Goal: Task Accomplishment & Management: Complete application form

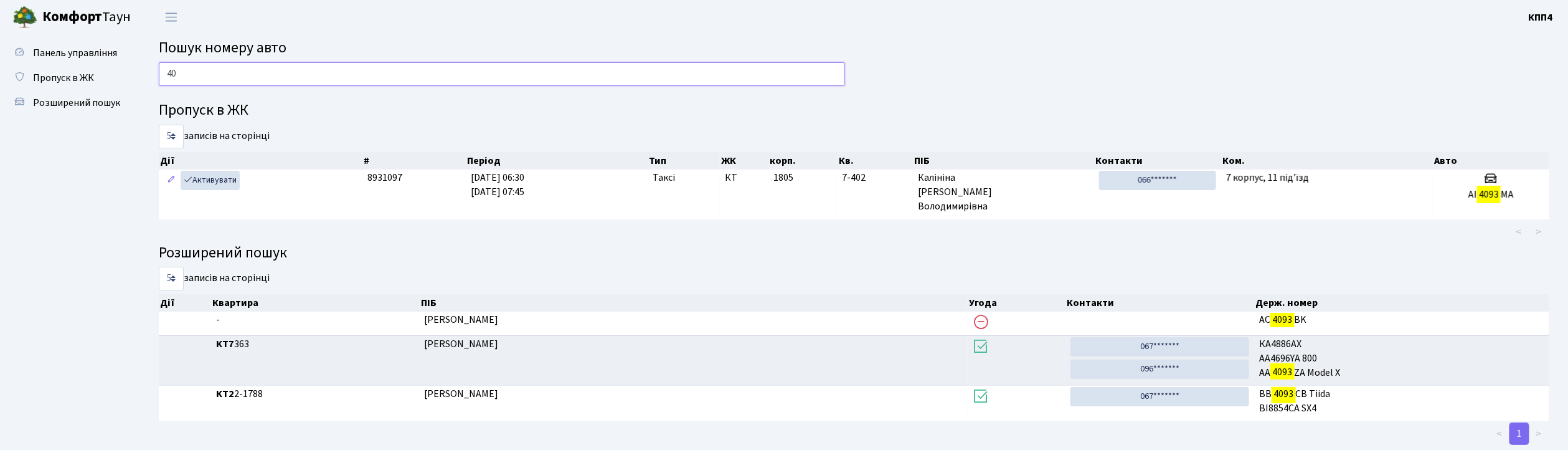
type input "4"
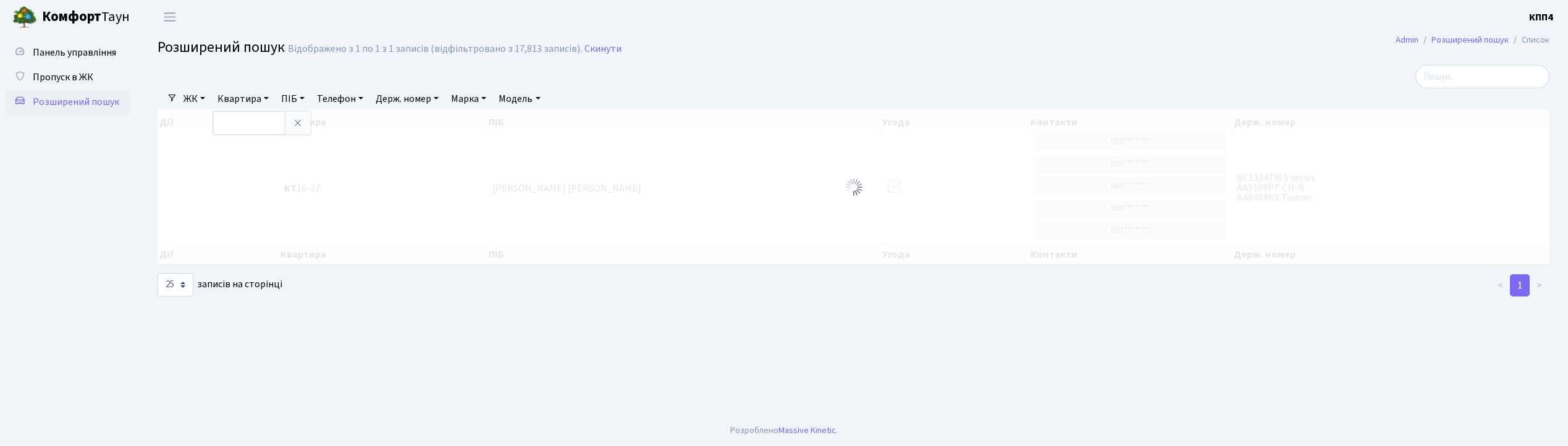
select select "25"
click at [53, 61] on link "Панель управління" at bounding box center [67, 52] width 124 height 24
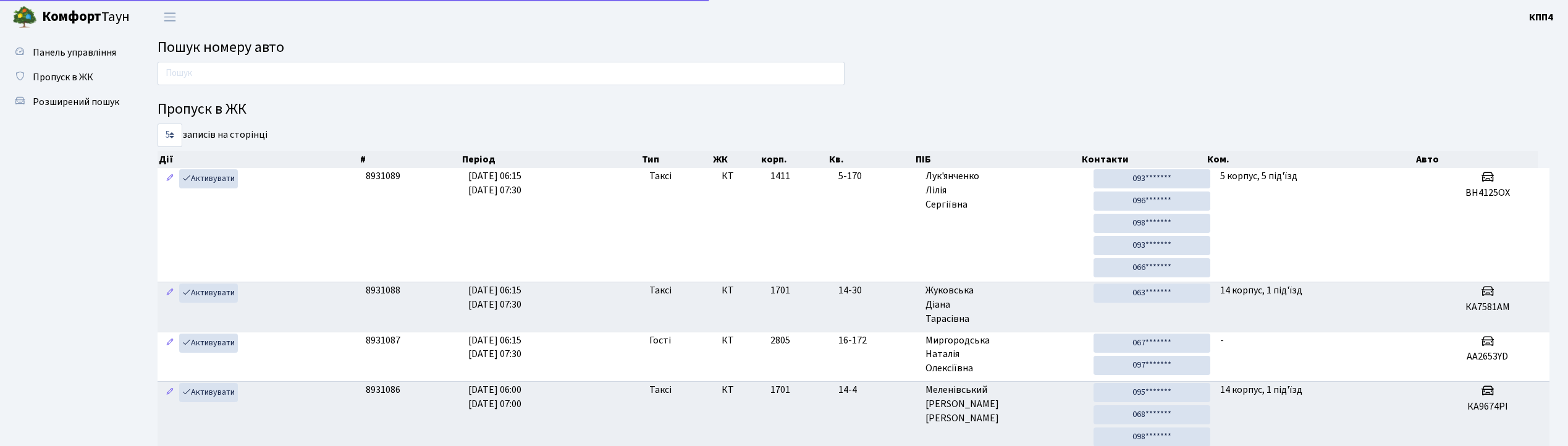
click at [55, 72] on span "Пропуск в ЖК" at bounding box center [63, 77] width 61 height 13
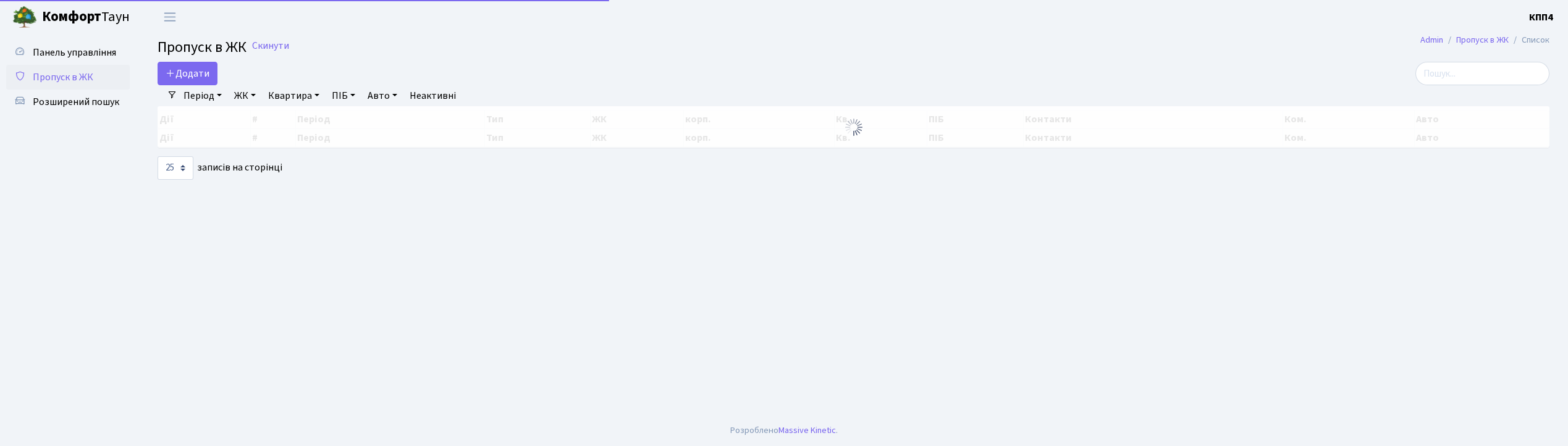
select select "25"
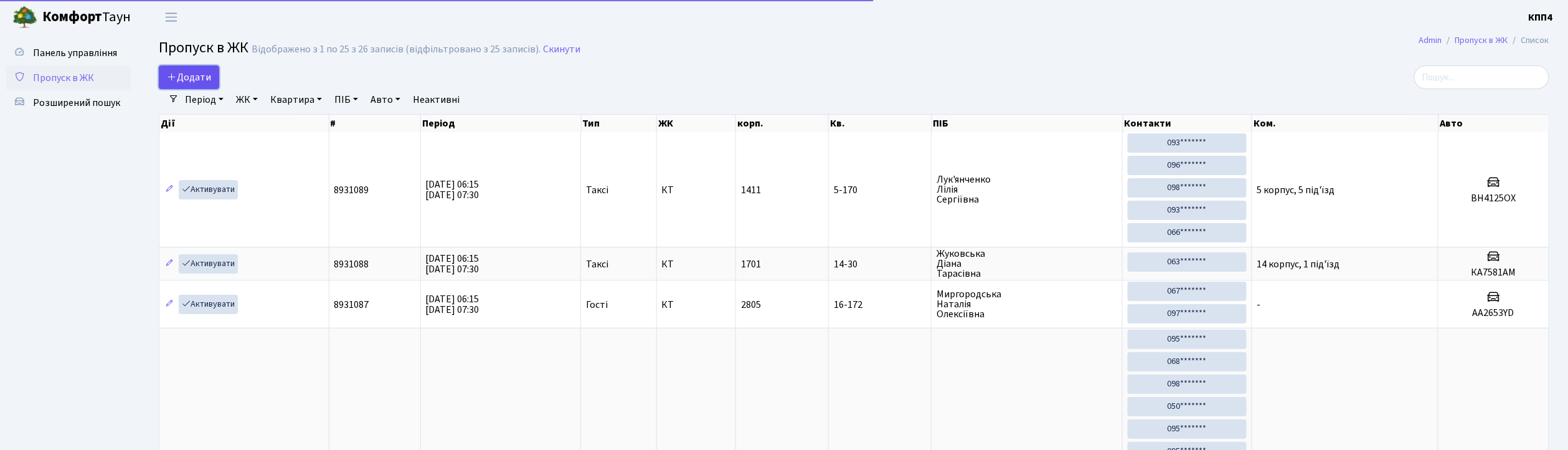
click at [185, 75] on span "Додати" at bounding box center [189, 77] width 44 height 14
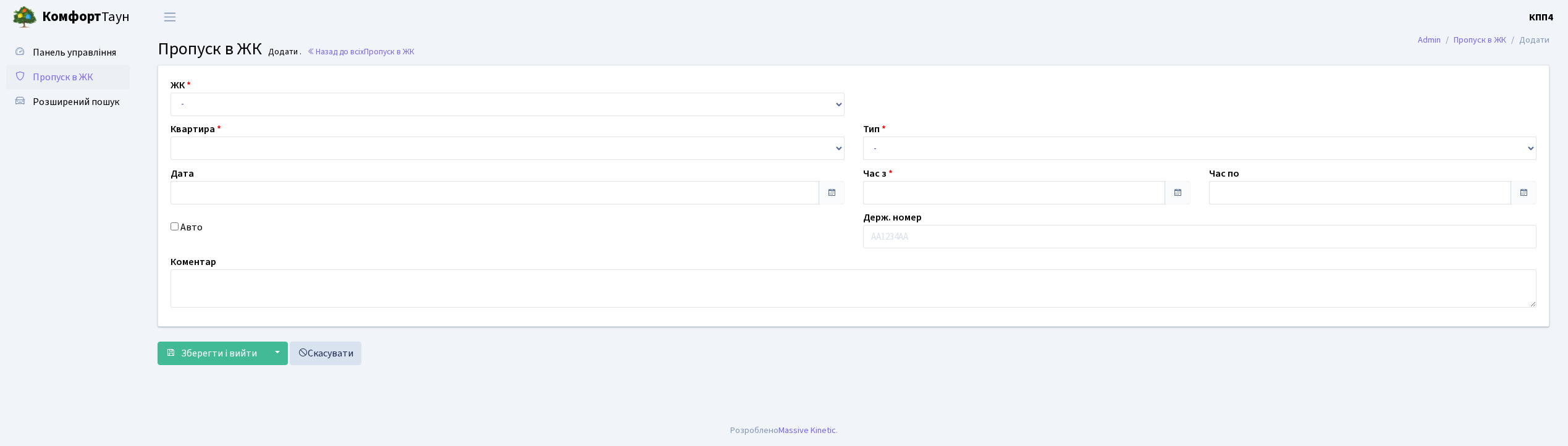
type input "[DATE]"
type input "06:30"
type input "07:30"
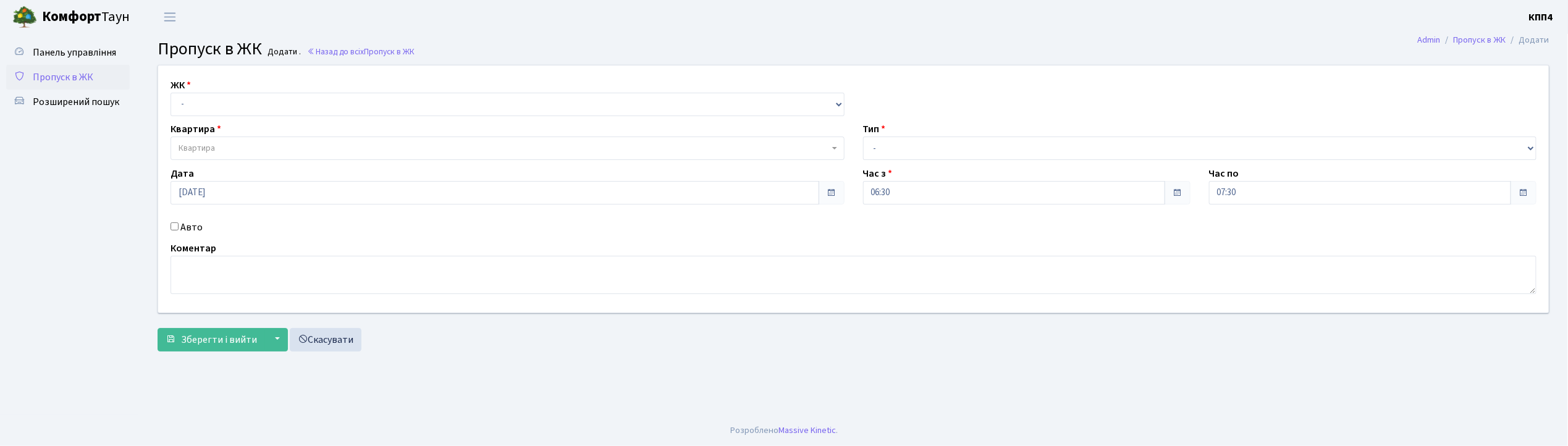
click at [173, 225] on input "Авто" at bounding box center [175, 226] width 8 height 8
checkbox input "true"
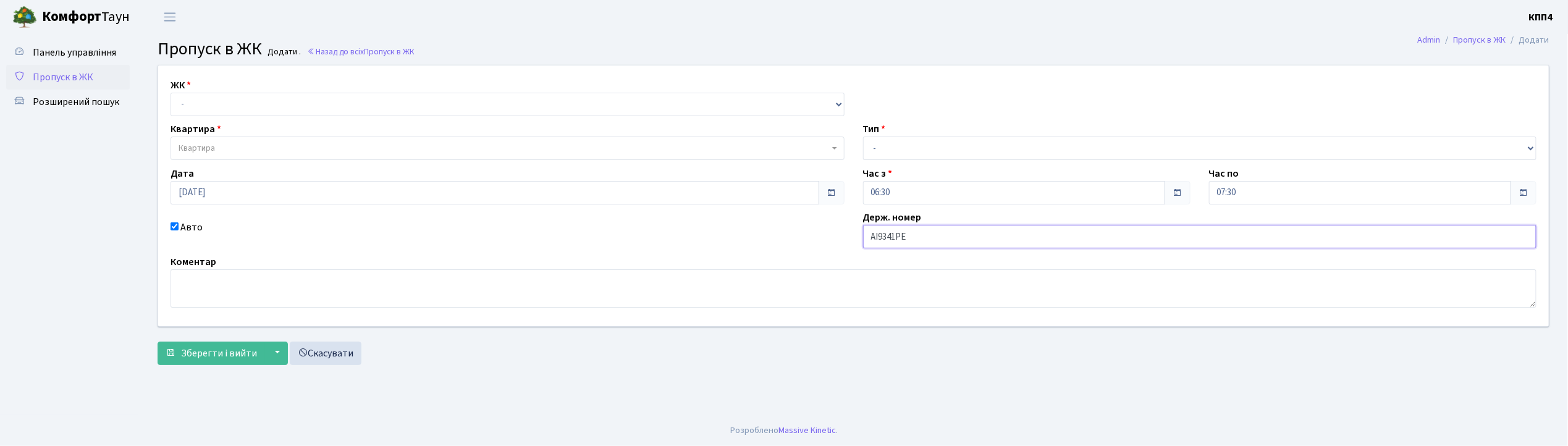
type input "АІ9341РЕ"
click at [199, 98] on select "- КТ, вул. Регенераторна, 4 КТ2, просп. Соборності, 17 КТ3, вул. Березнева, 16 …" at bounding box center [508, 104] width 674 height 24
select select "271"
click at [171, 93] on select "- КТ, вул. Регенераторна, 4 КТ2, просп. Соборності, 17 КТ3, вул. Березнева, 16 …" at bounding box center [508, 104] width 674 height 24
select select
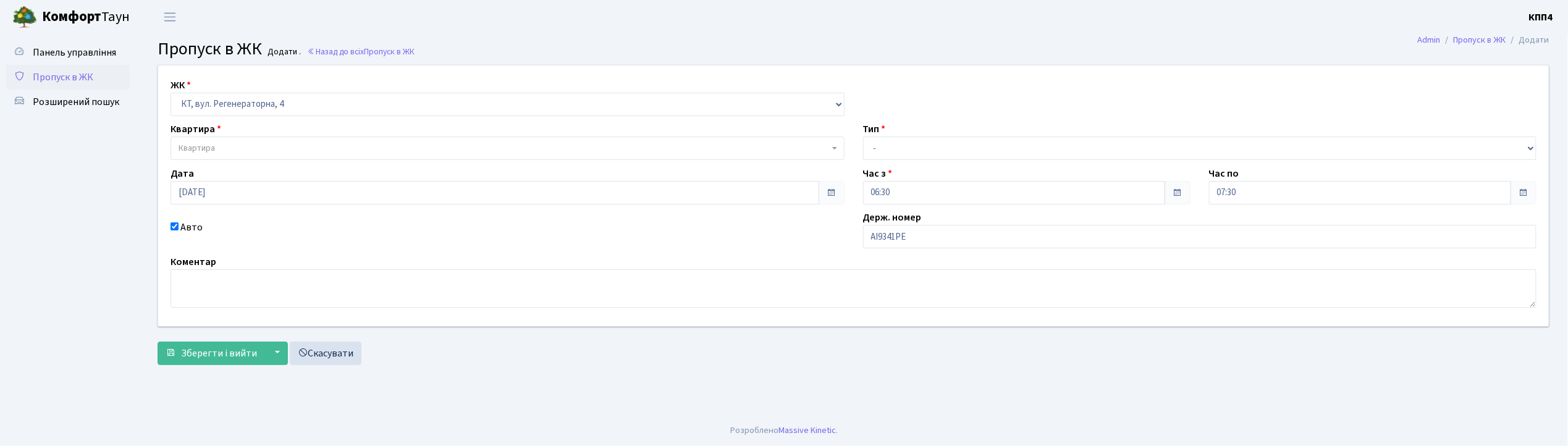
click at [196, 148] on span "Квартира" at bounding box center [196, 148] width 36 height 13
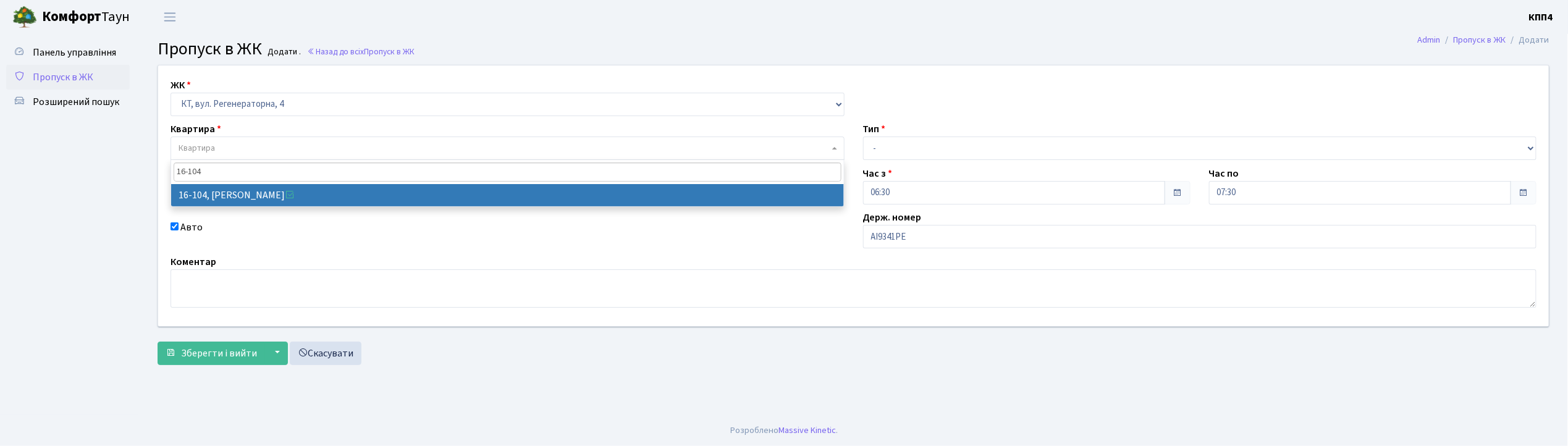
type input "16-104"
select select "8665"
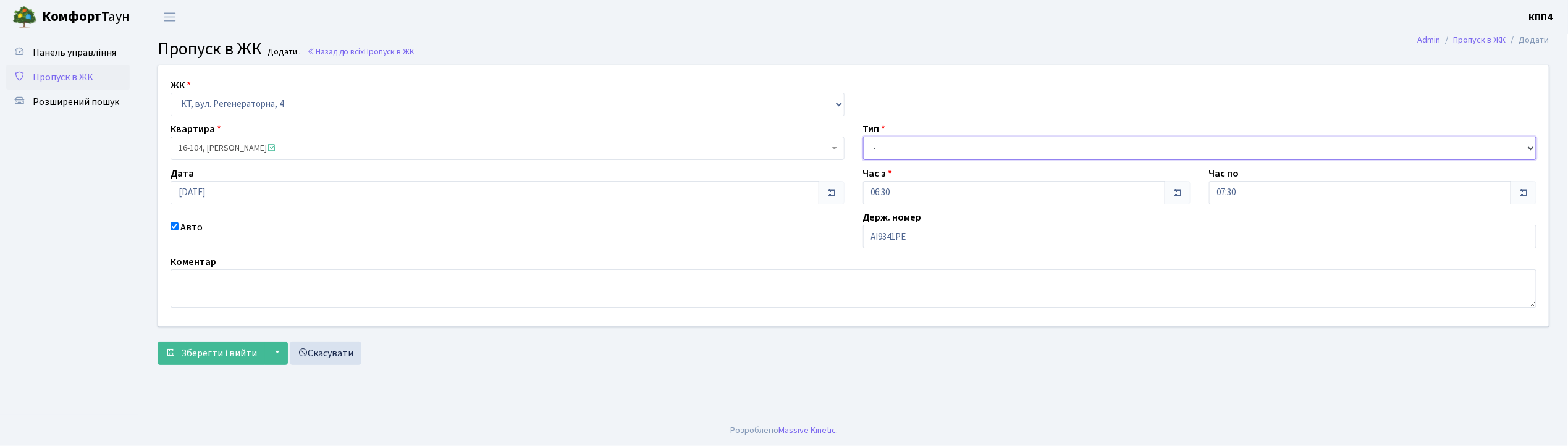
click at [875, 140] on select "- Доставка Таксі Гості Сервіс" at bounding box center [1199, 148] width 674 height 24
select select "2"
click at [863, 136] on select "- Доставка Таксі Гості Сервіс" at bounding box center [1199, 148] width 674 height 24
click at [232, 347] on span "Зберегти і вийти" at bounding box center [219, 353] width 76 height 13
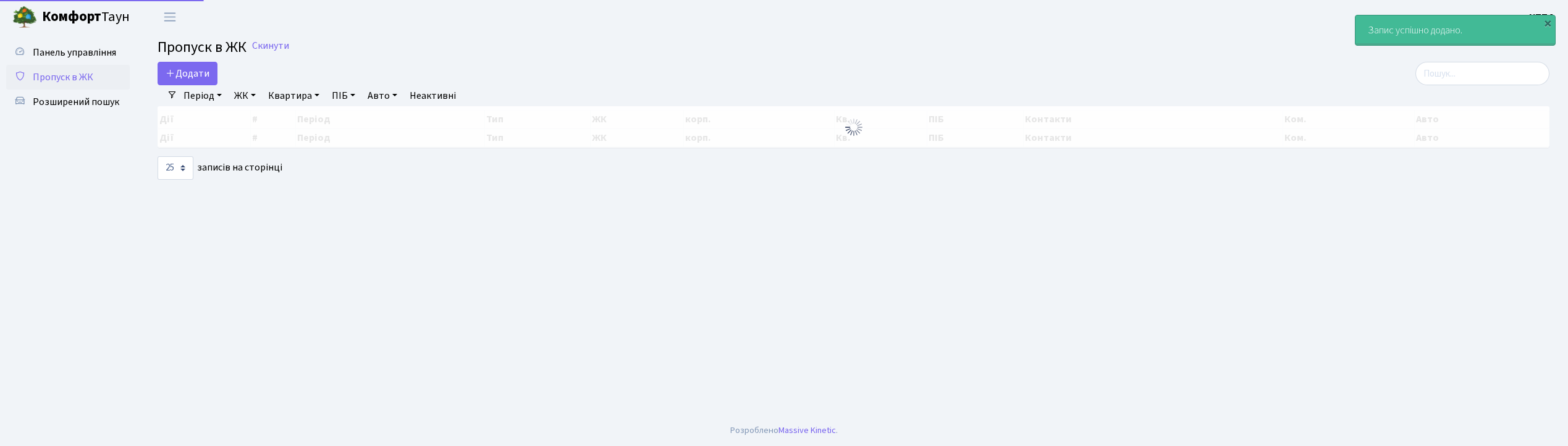
select select "25"
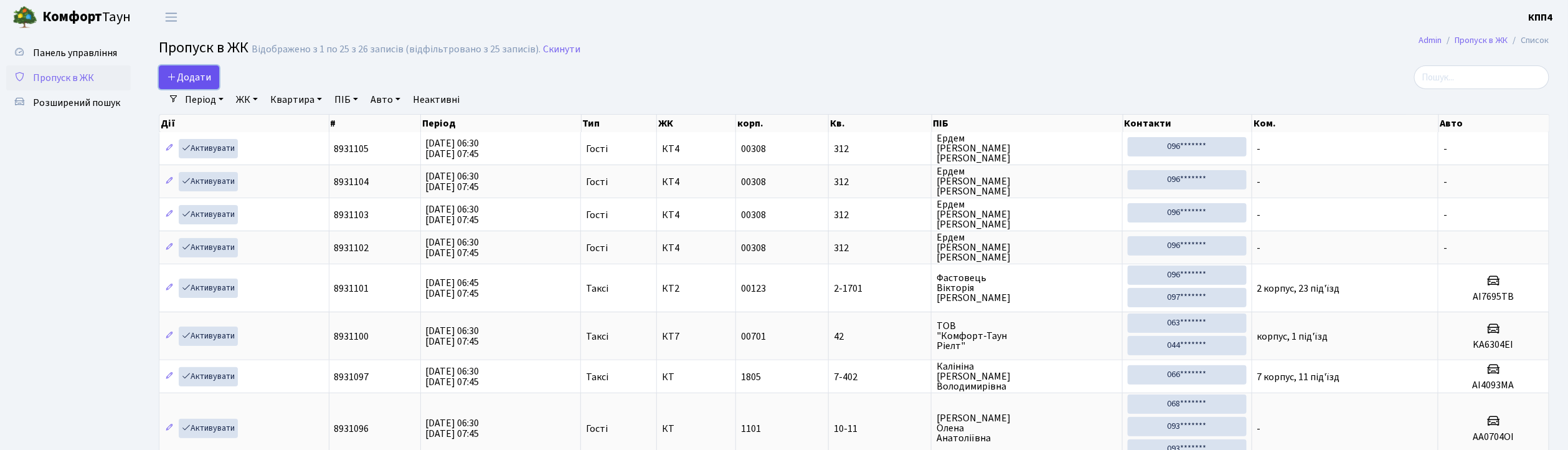
click at [204, 83] on span "Додати" at bounding box center [189, 77] width 44 height 14
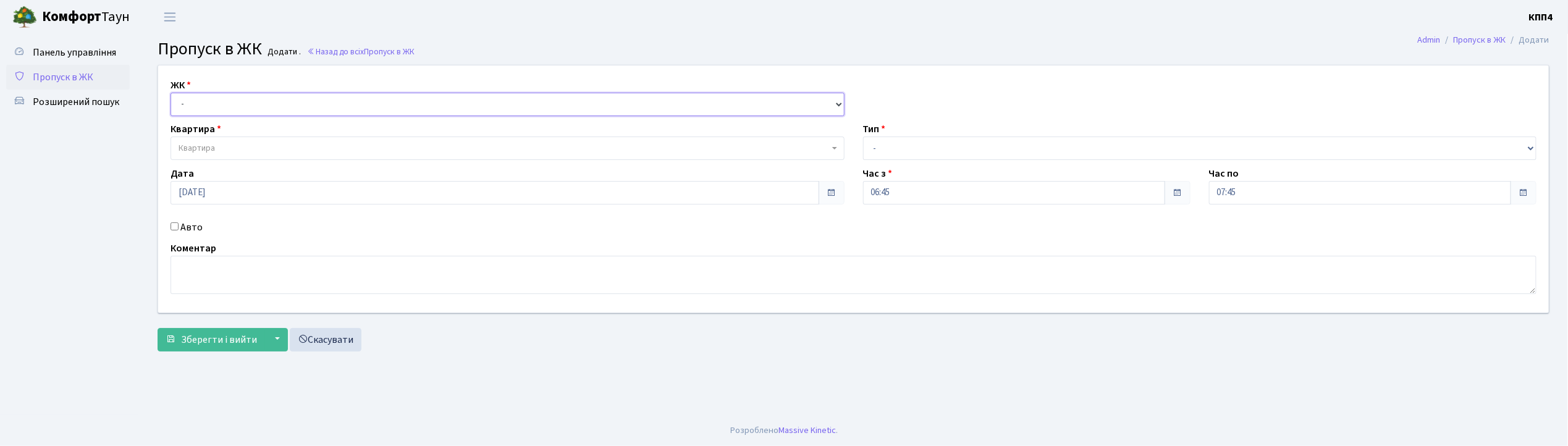
click at [194, 100] on select "- КТ, вул. Регенераторна, 4 КТ2, просп. Соборності, 17 КТ3, вул. Березнева, 16 …" at bounding box center [508, 104] width 674 height 24
select select "271"
click at [171, 93] on select "- КТ, вул. Регенераторна, 4 КТ2, просп. Соборності, 17 КТ3, вул. Березнева, 16 …" at bounding box center [508, 104] width 674 height 24
select select
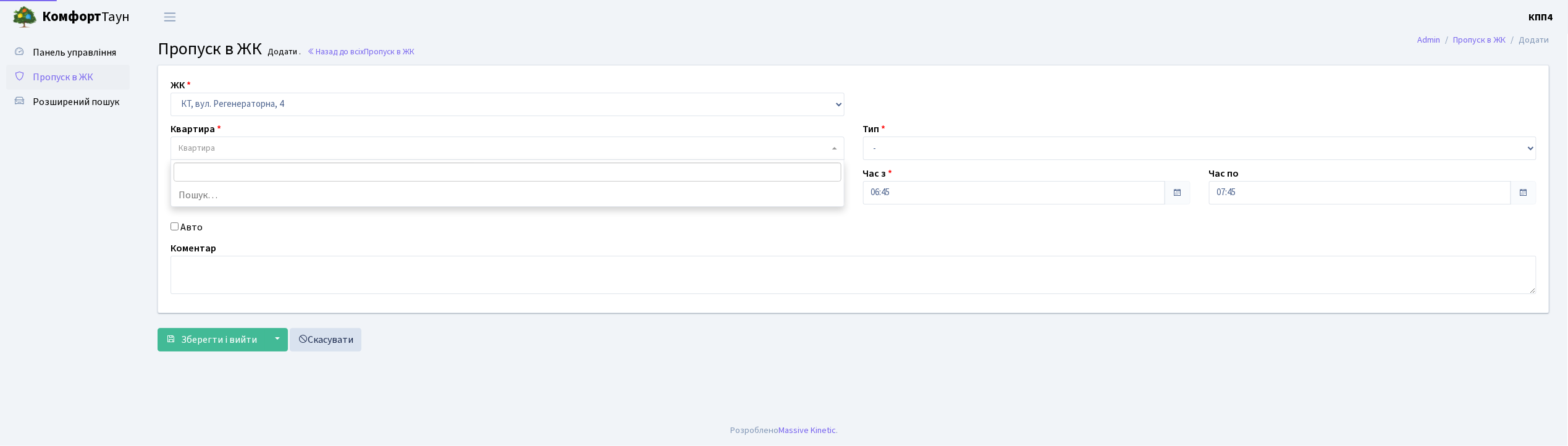
click at [192, 149] on span "Квартира" at bounding box center [196, 148] width 36 height 13
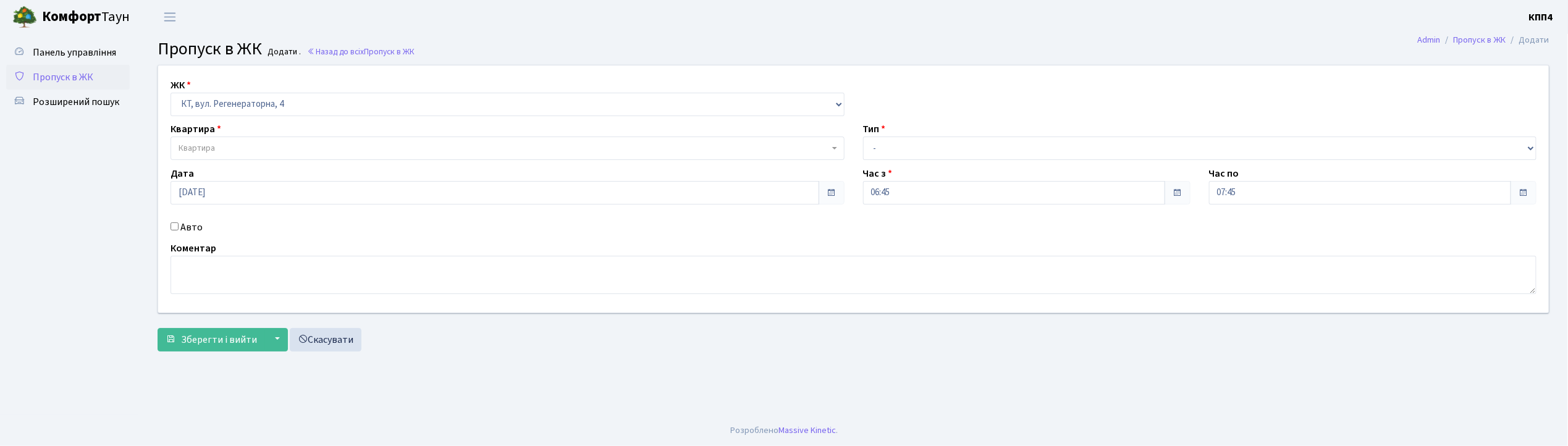
click at [174, 226] on input "Авто" at bounding box center [175, 226] width 8 height 8
checkbox input "true"
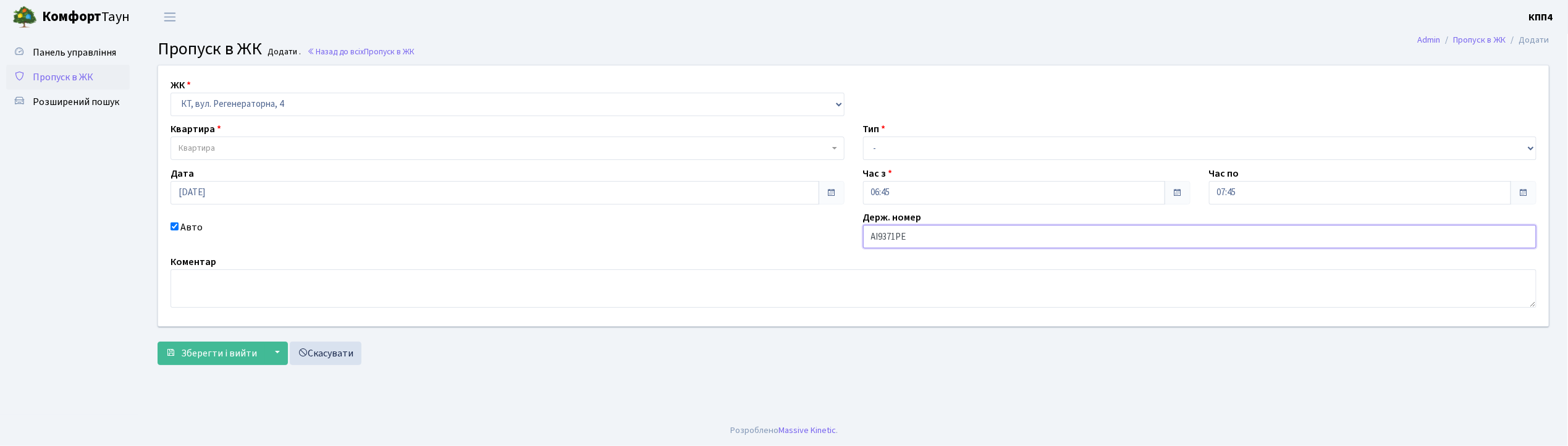
type input "АІ9371РЕ"
click at [194, 152] on span "Квартира" at bounding box center [196, 148] width 36 height 13
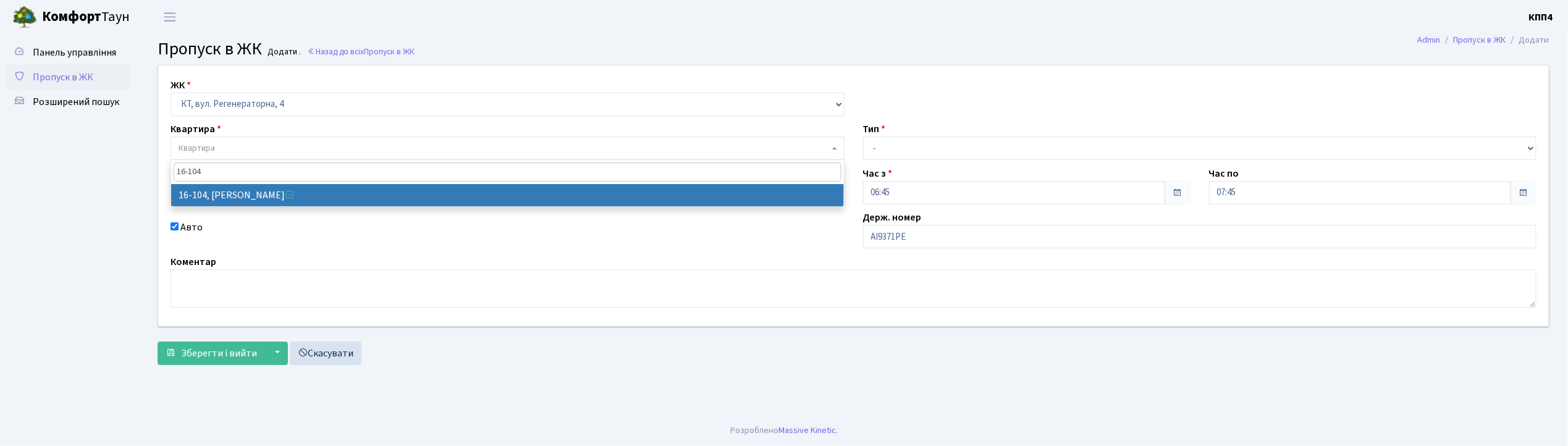
type input "16-104"
select select "8665"
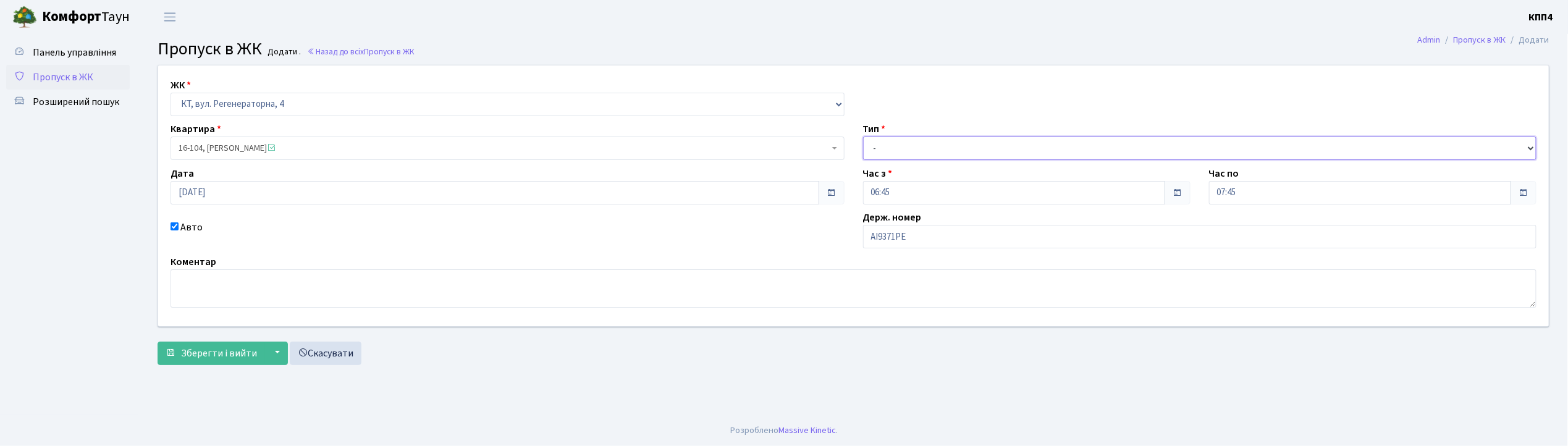
click at [900, 146] on select "- Доставка Таксі Гості Сервіс" at bounding box center [1199, 148] width 674 height 24
select select "2"
click at [863, 136] on select "- Доставка Таксі Гості Сервіс" at bounding box center [1199, 148] width 674 height 24
click at [189, 354] on span "Зберегти і вийти" at bounding box center [219, 353] width 76 height 13
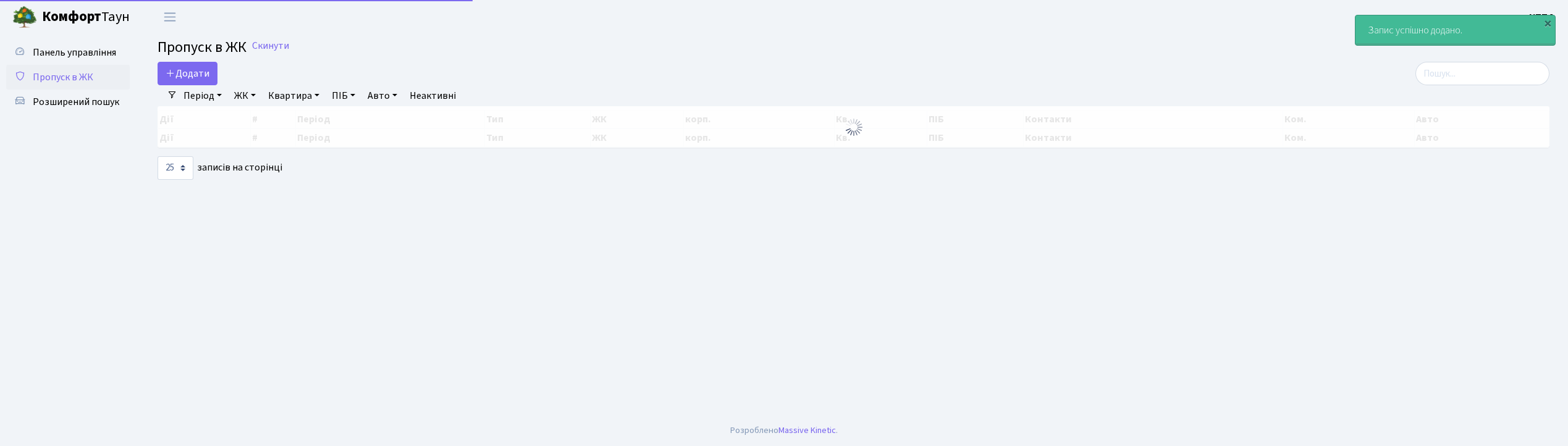
select select "25"
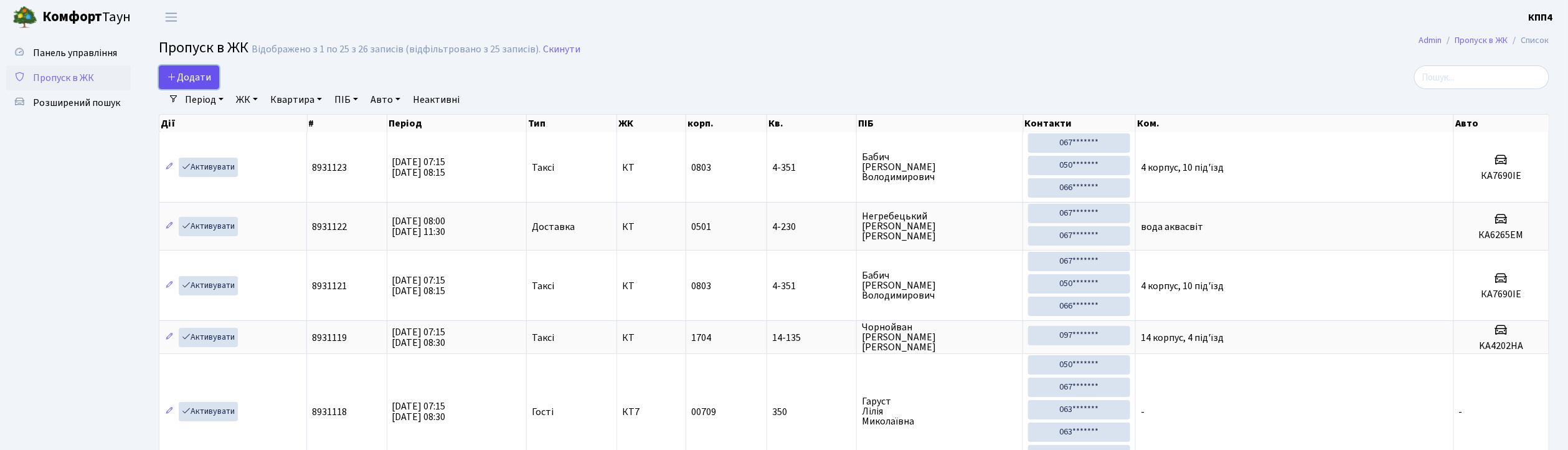
click at [188, 78] on span "Додати" at bounding box center [189, 77] width 44 height 14
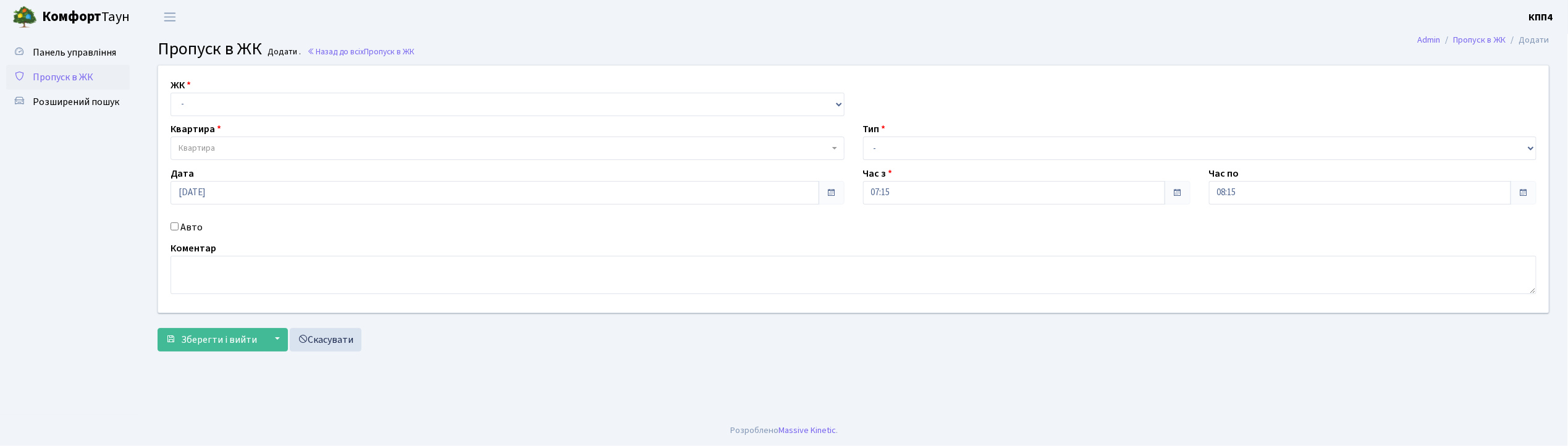
click at [173, 229] on input "Авто" at bounding box center [175, 226] width 8 height 8
checkbox input "true"
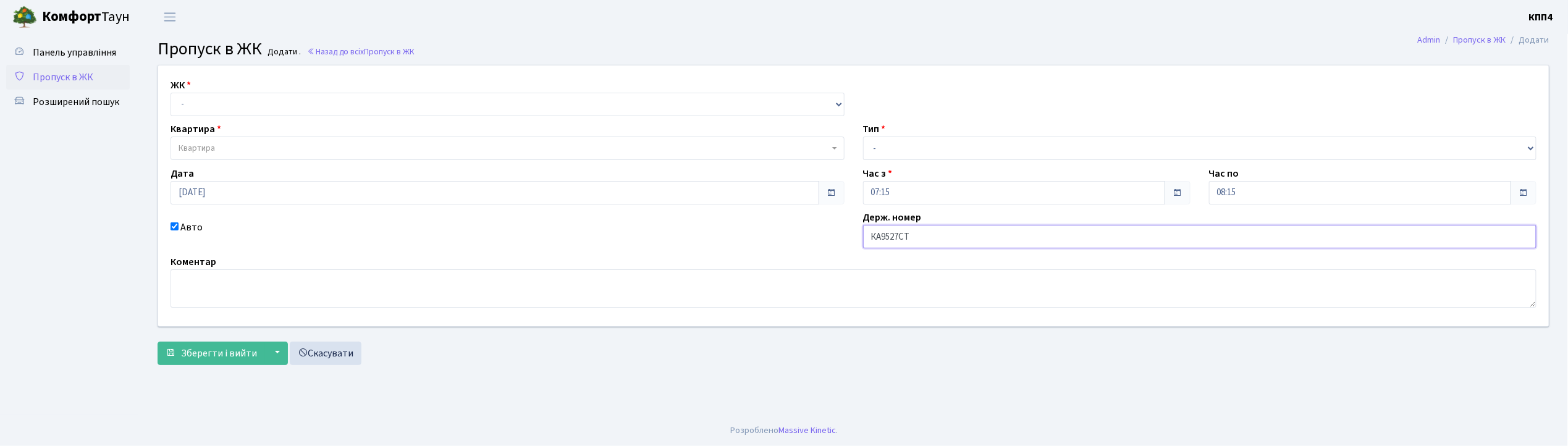
type input "КА9527СТ"
click at [241, 103] on select "- КТ, вул. Регенераторна, 4 КТ2, просп. Соборності, 17 КТ3, вул. Березнева, 16 …" at bounding box center [508, 104] width 674 height 24
select select "271"
click at [171, 93] on select "- КТ, вул. Регенераторна, 4 КТ2, просп. Соборності, 17 КТ3, вул. Березнева, 16 …" at bounding box center [508, 104] width 674 height 24
select select
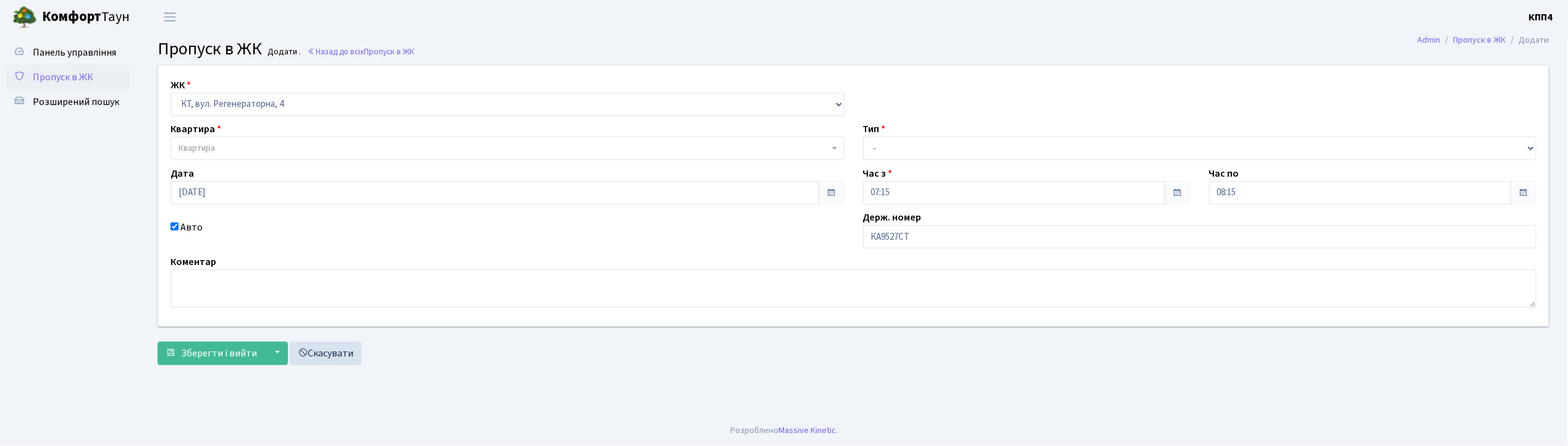
click at [246, 154] on span "Квартира" at bounding box center [503, 148] width 651 height 13
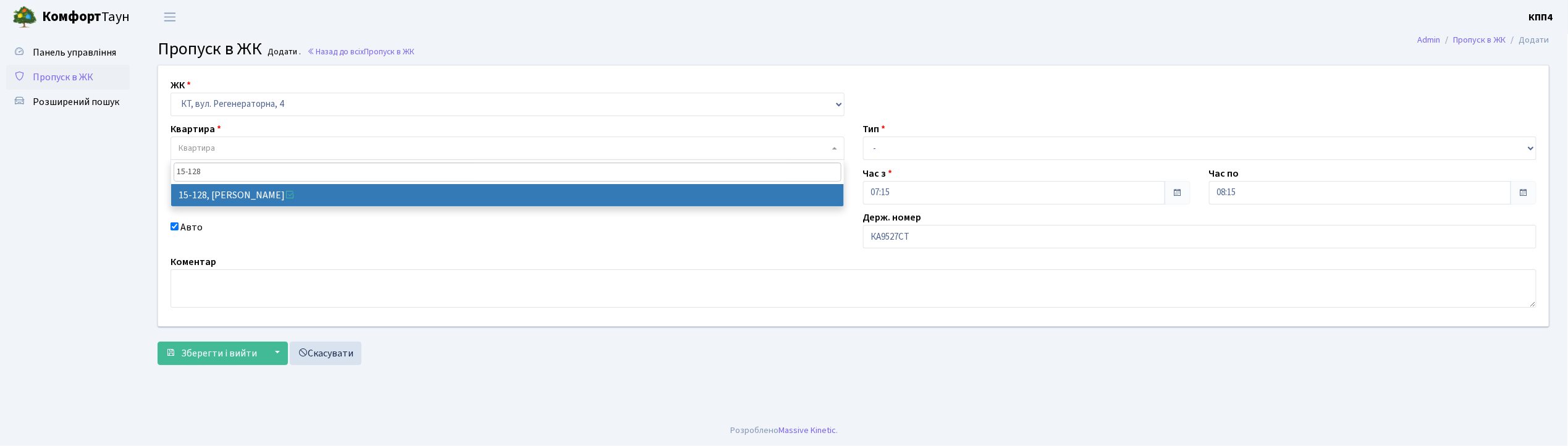
type input "15-128"
select select "8903"
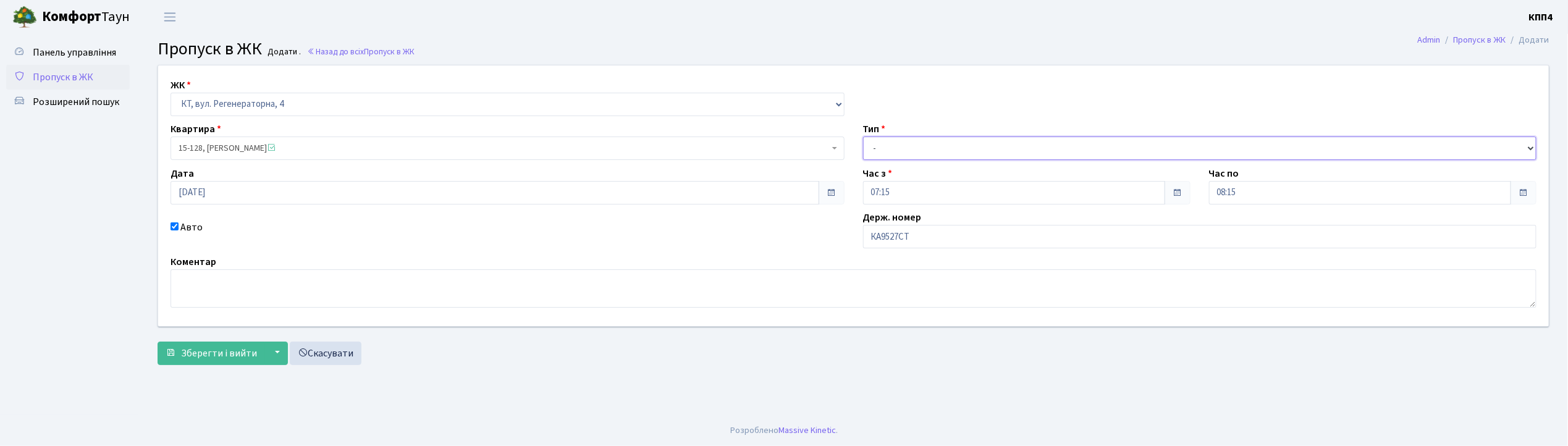
click at [880, 151] on select "- Доставка Таксі Гості Сервіс" at bounding box center [1199, 148] width 674 height 24
select select "2"
click at [863, 136] on select "- Доставка Таксі Гості Сервіс" at bounding box center [1199, 148] width 674 height 24
click at [221, 356] on span "Зберегти і вийти" at bounding box center [219, 353] width 76 height 13
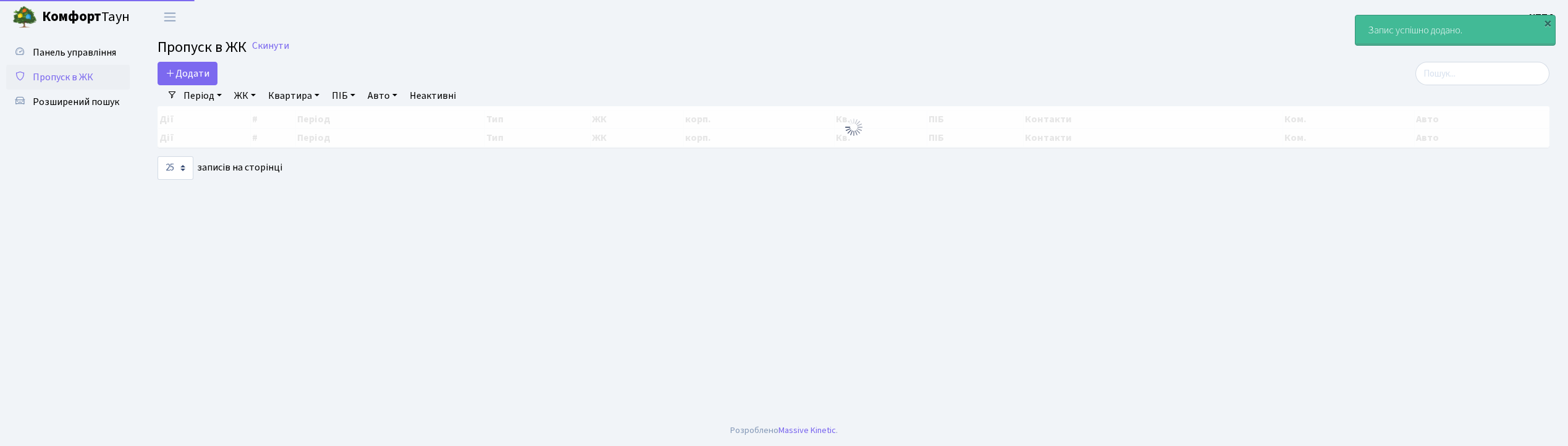
select select "25"
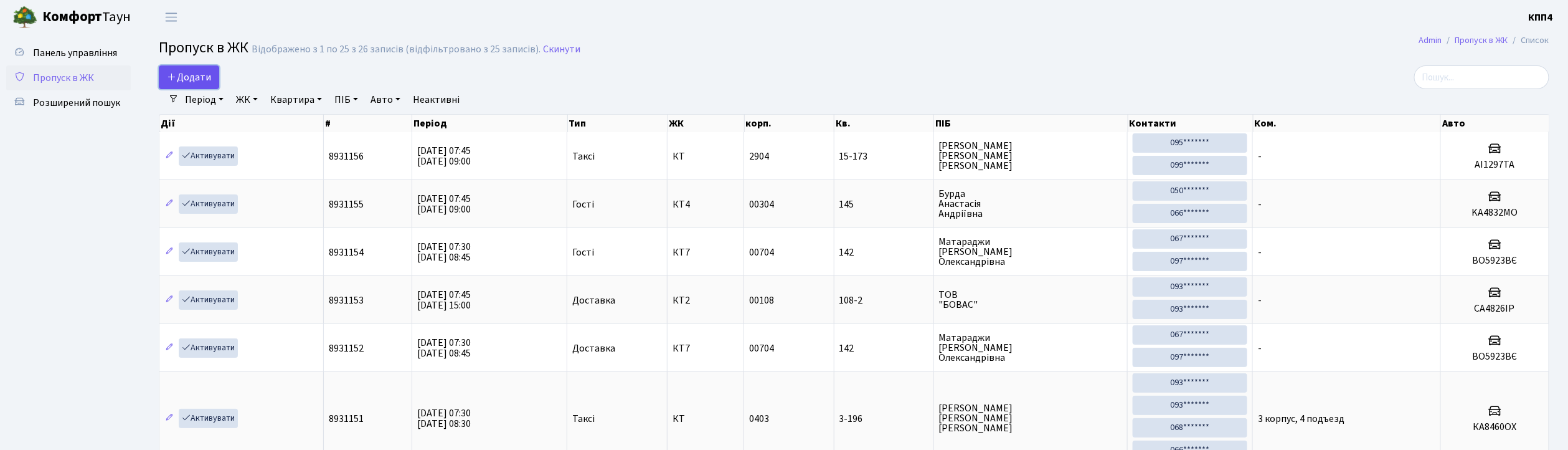
click at [207, 76] on span "Додати" at bounding box center [189, 77] width 44 height 14
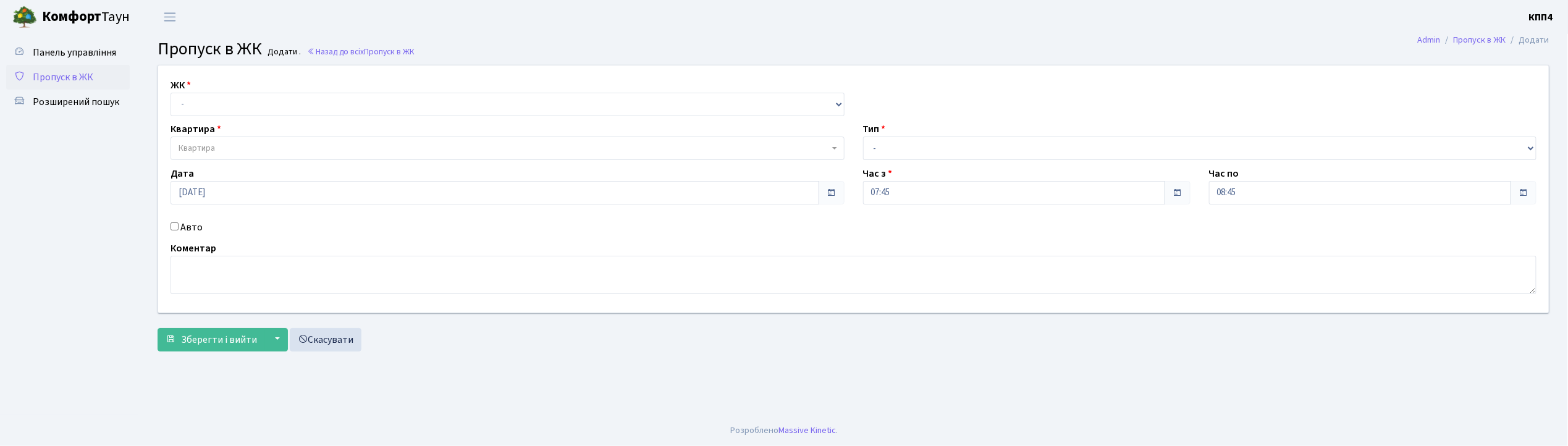
click at [173, 228] on input "Авто" at bounding box center [175, 226] width 8 height 8
checkbox input "true"
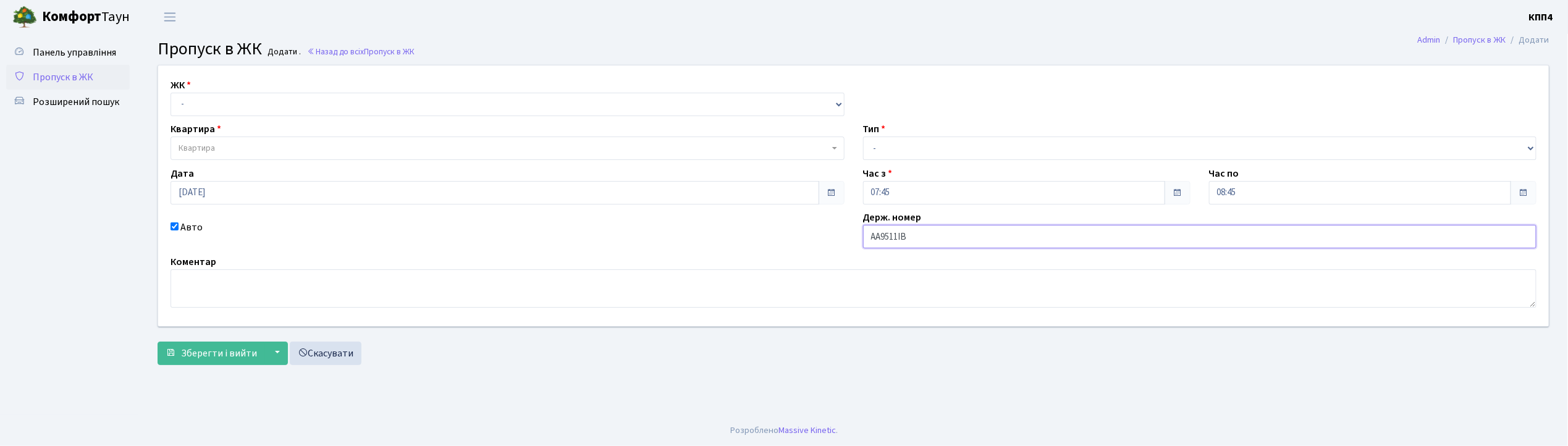
type input "АА9511ІВ"
click at [187, 109] on select "- КТ, вул. Регенераторна, 4 КТ2, просп. [STREET_ADDRESS] [STREET_ADDRESS] [PERS…" at bounding box center [508, 104] width 674 height 24
select select "271"
click at [171, 93] on select "- КТ, вул. Регенераторна, 4 КТ2, просп. [STREET_ADDRESS] [STREET_ADDRESS] [PERS…" at bounding box center [508, 104] width 674 height 24
select select
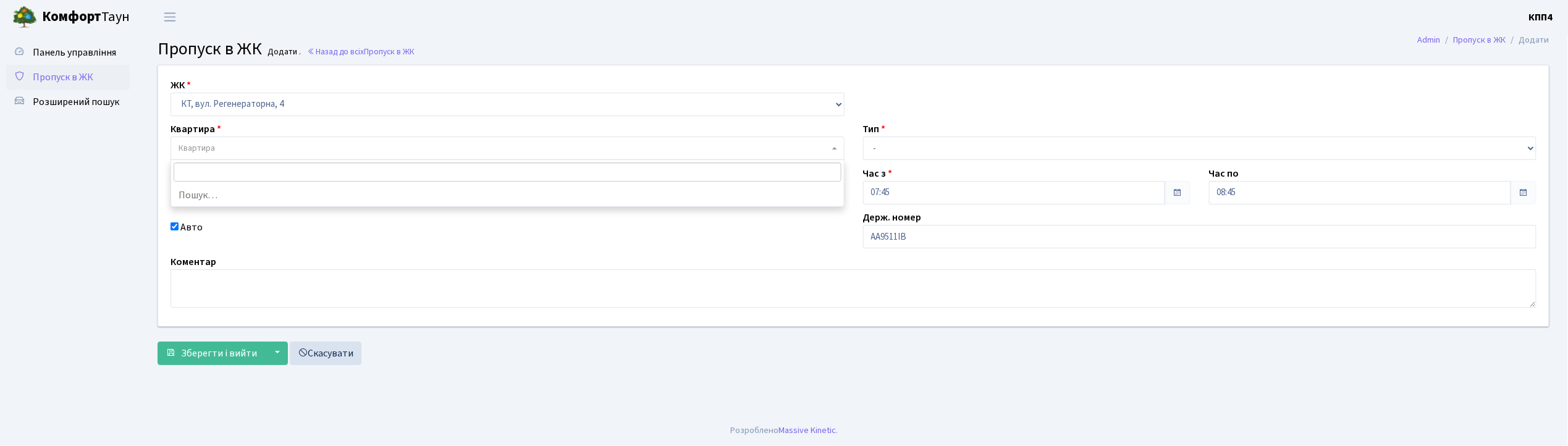
click at [185, 138] on span "Квартира" at bounding box center [508, 148] width 674 height 24
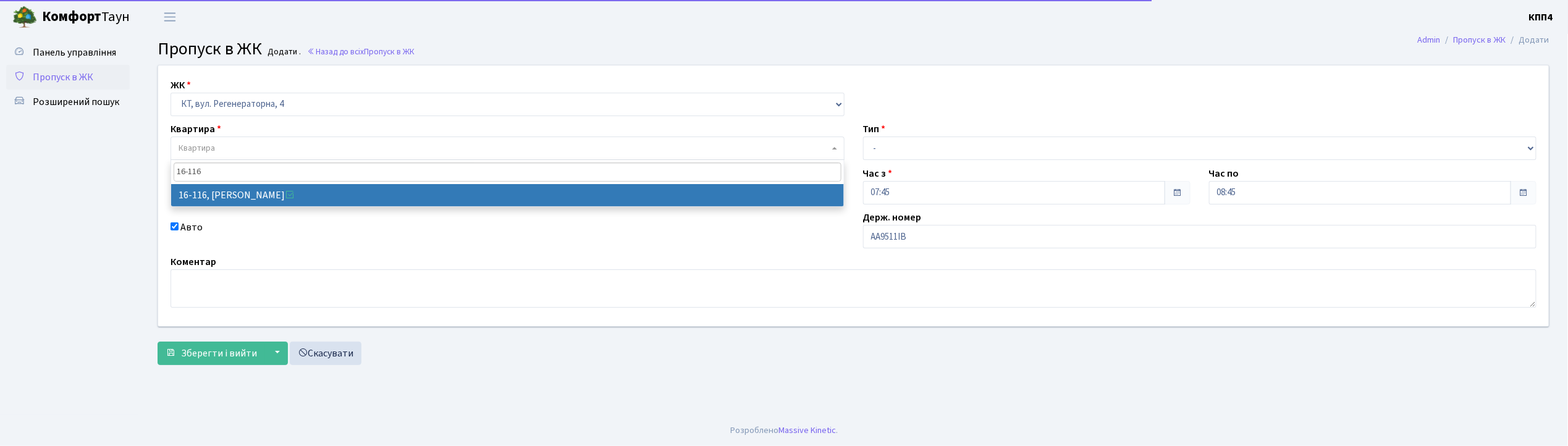
type input "16-116"
select select "8677"
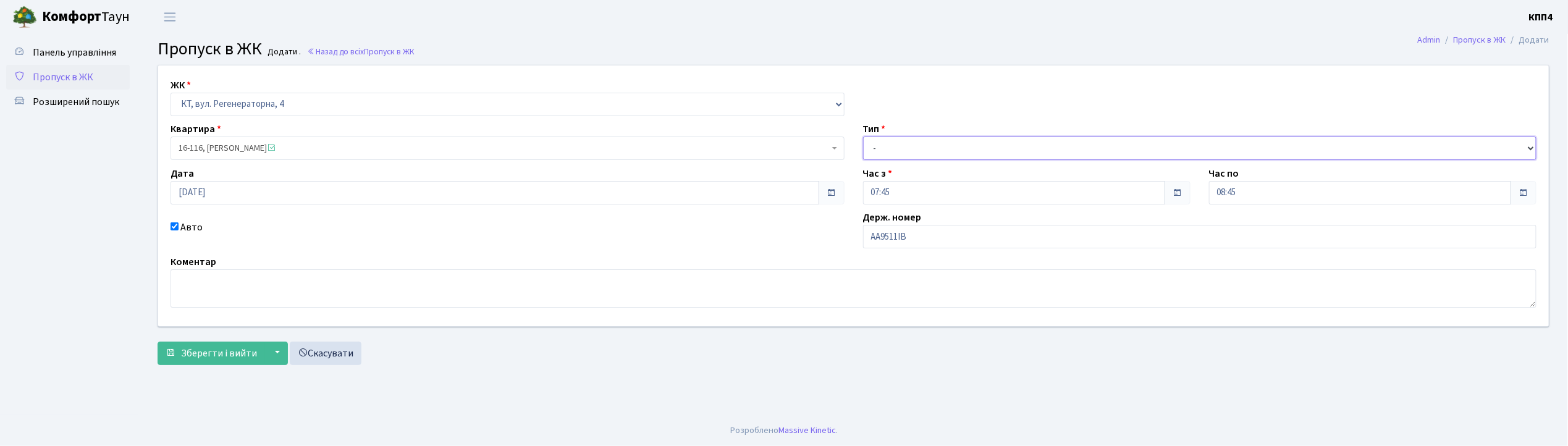
click at [890, 154] on select "- Доставка Таксі Гості Сервіс" at bounding box center [1199, 148] width 674 height 24
select select "2"
click at [863, 136] on select "- Доставка Таксі Гості Сервіс" at bounding box center [1199, 148] width 674 height 24
click at [226, 359] on span "Зберегти і вийти" at bounding box center [219, 353] width 76 height 13
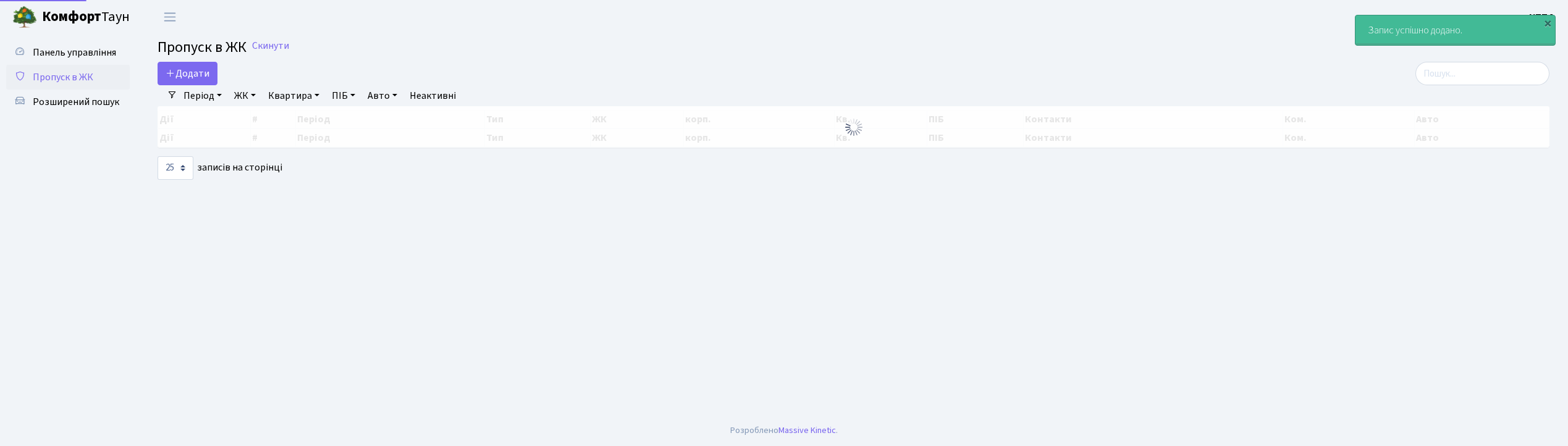
select select "25"
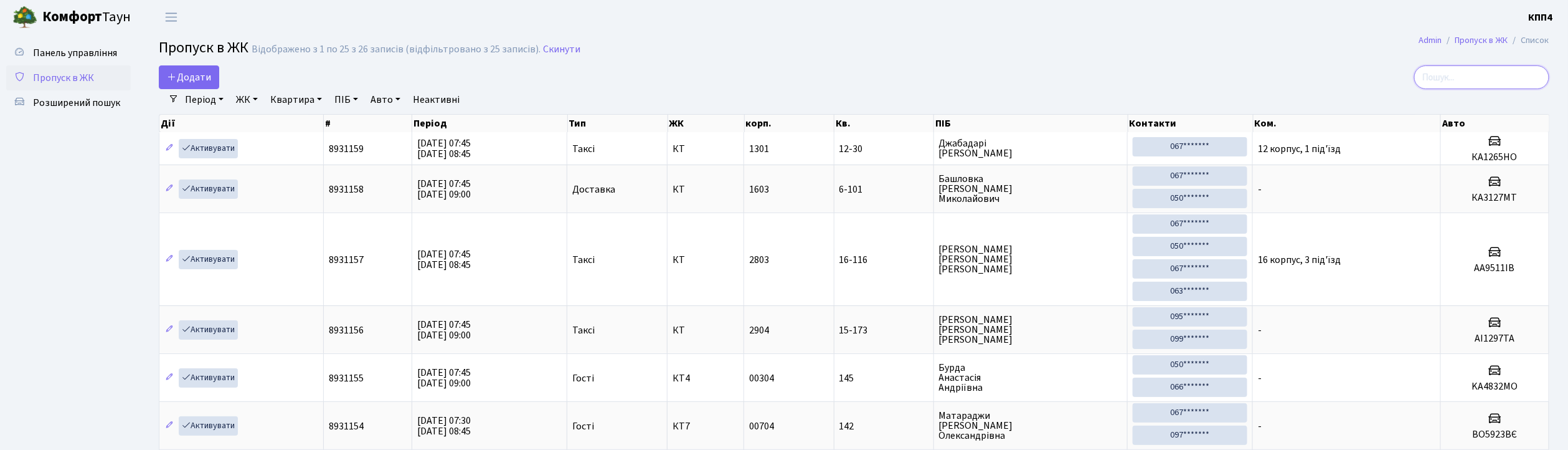
click at [1480, 81] on input "search" at bounding box center [1481, 77] width 135 height 24
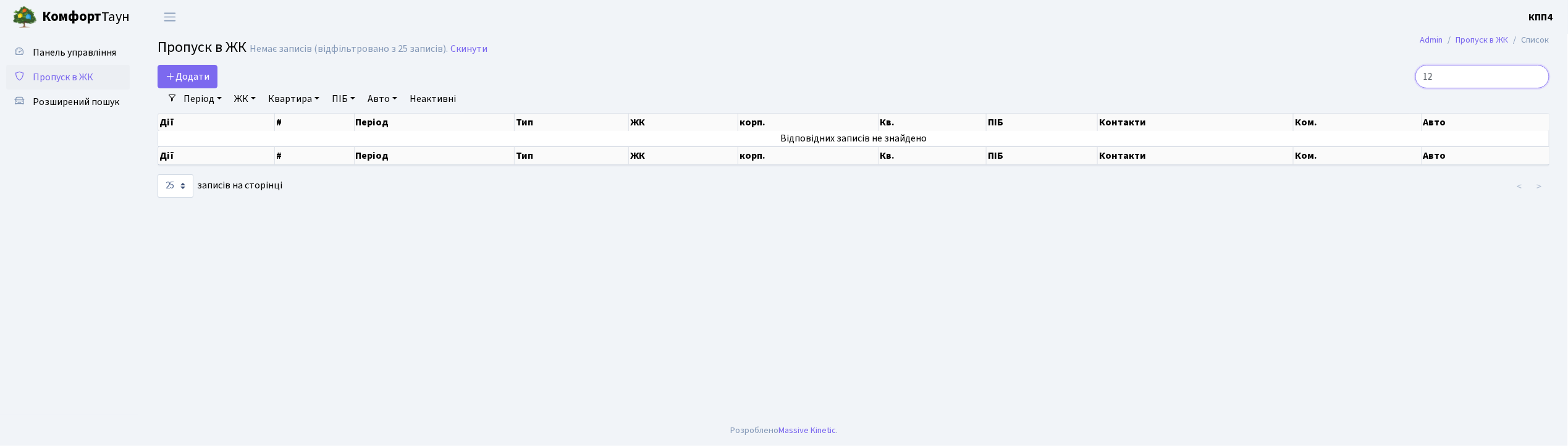
type input "1"
